Goal: Task Accomplishment & Management: Use online tool/utility

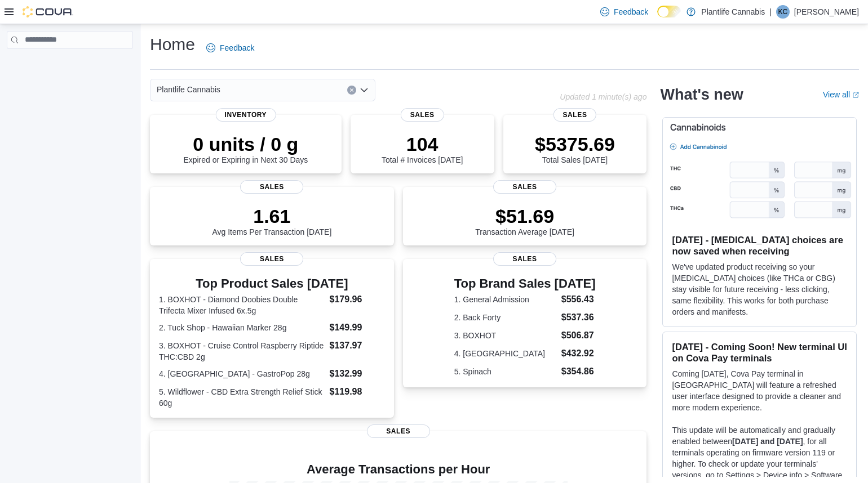
click at [9, 9] on icon at bounding box center [9, 11] width 9 height 9
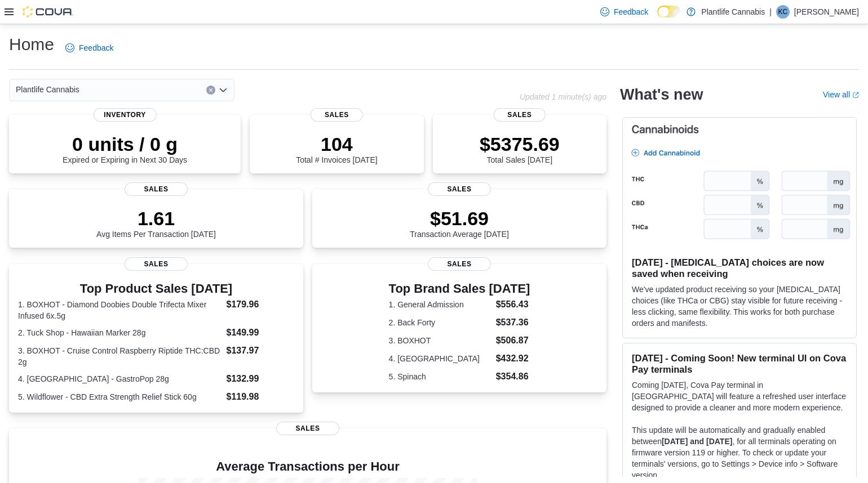
click at [8, 17] on div at bounding box center [39, 12] width 69 height 24
click at [9, 12] on icon at bounding box center [9, 11] width 9 height 9
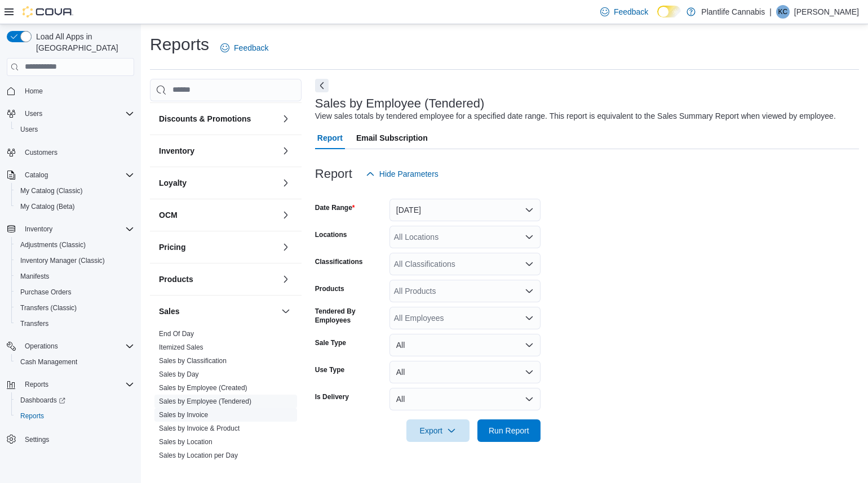
scroll to position [163, 0]
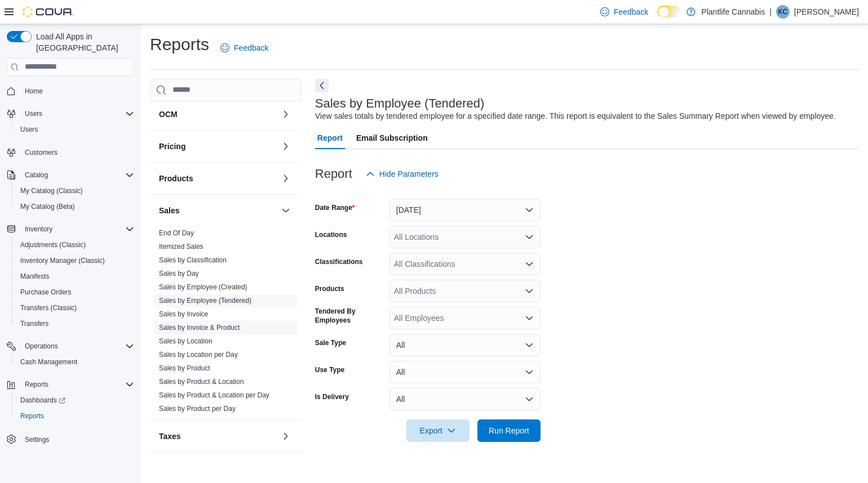
click at [207, 324] on link "Sales by Invoice & Product" at bounding box center [199, 328] width 81 height 8
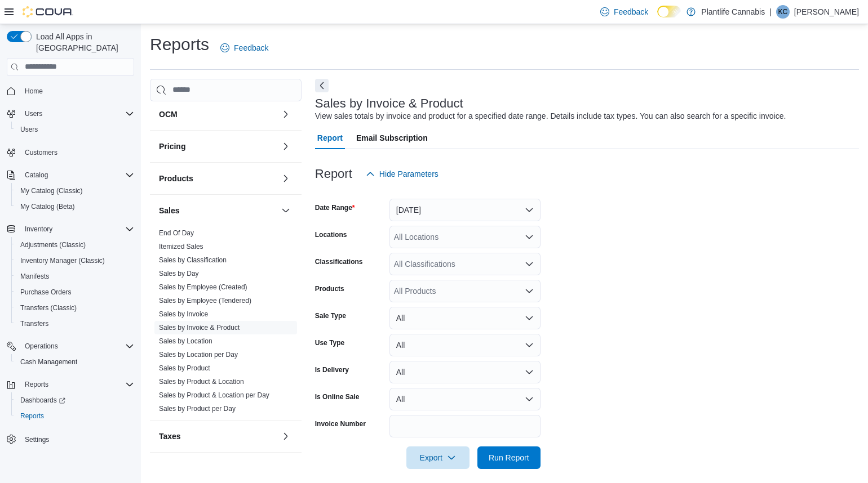
scroll to position [8, 0]
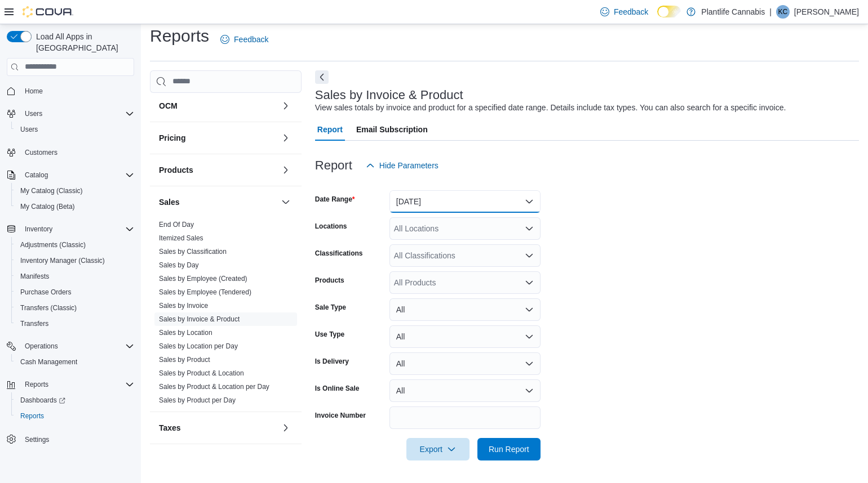
click at [428, 201] on button "Yesterday" at bounding box center [464, 201] width 151 height 23
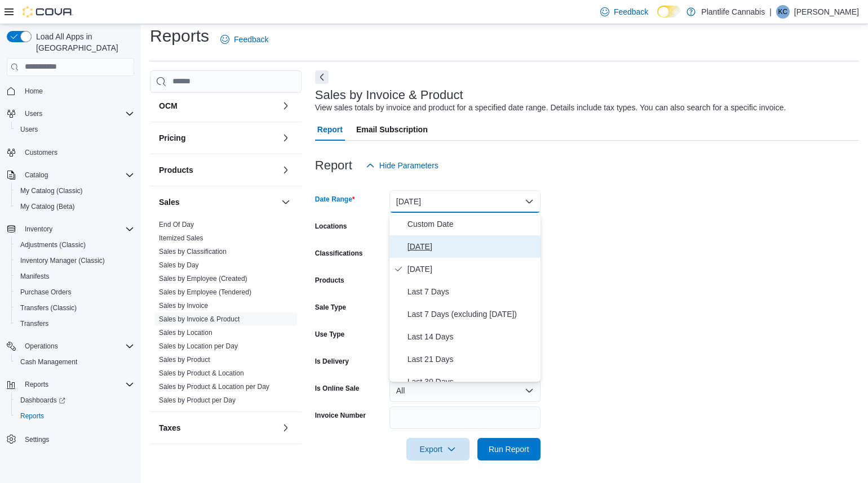
click at [408, 243] on span "Today" at bounding box center [471, 247] width 128 height 14
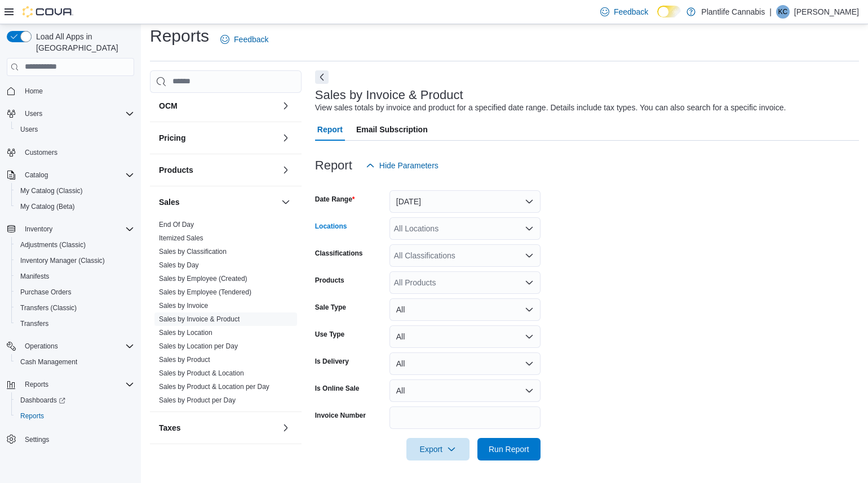
click at [410, 230] on div "All Locations" at bounding box center [464, 228] width 151 height 23
type input "**"
click at [425, 243] on span "Grande Prairie - Westgate" at bounding box center [504, 247] width 171 height 11
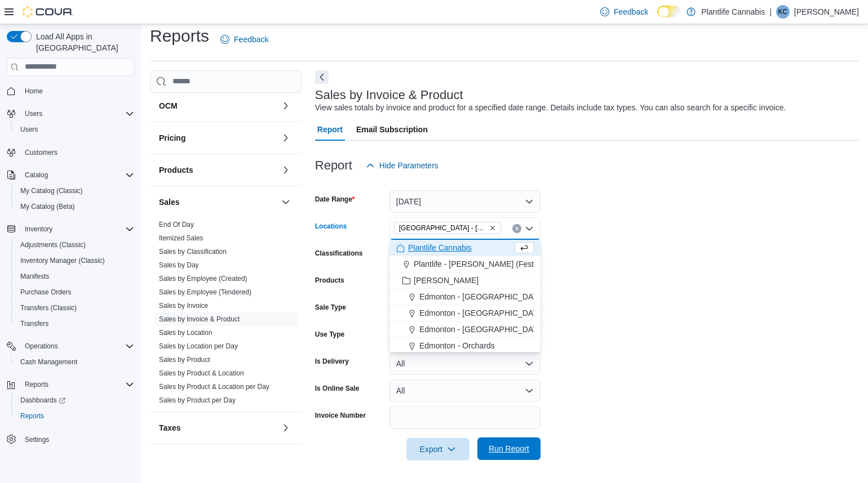
click at [522, 455] on span "Run Report" at bounding box center [509, 449] width 50 height 23
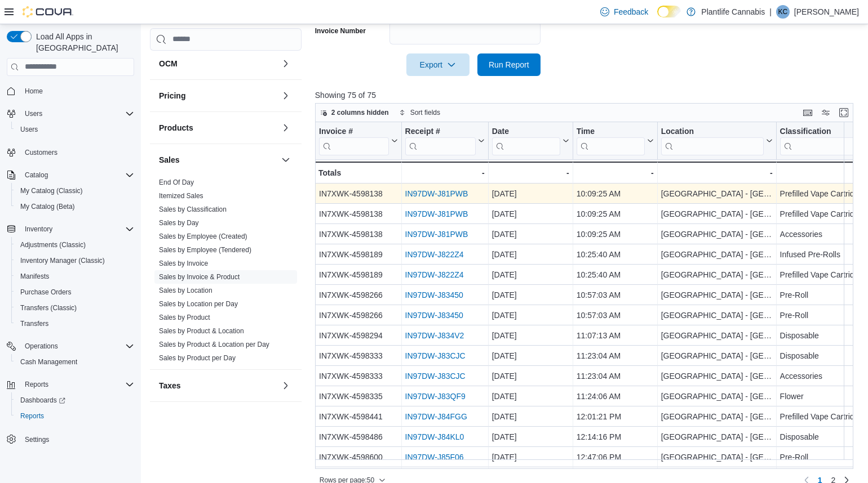
scroll to position [408, 0]
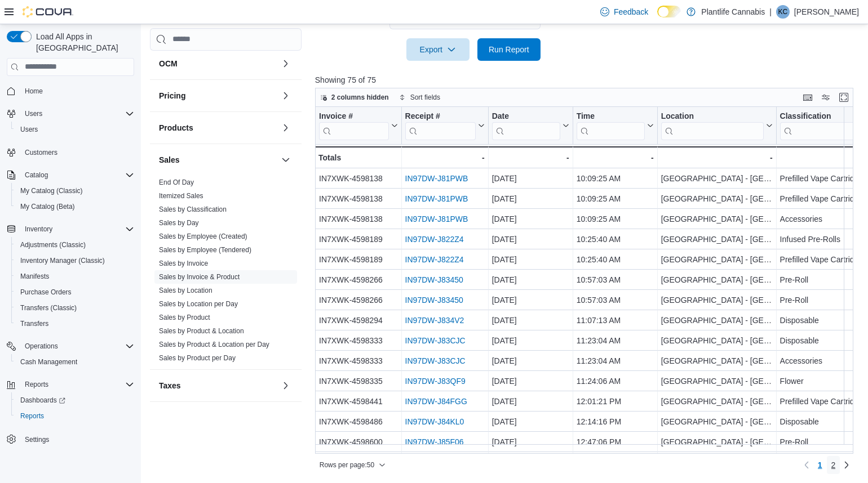
click at [834, 464] on span "2" at bounding box center [833, 465] width 5 height 11
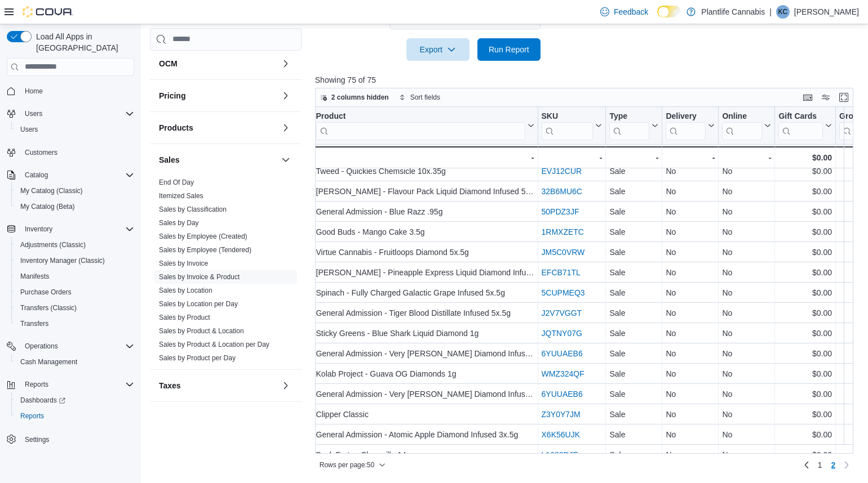
scroll to position [171, 575]
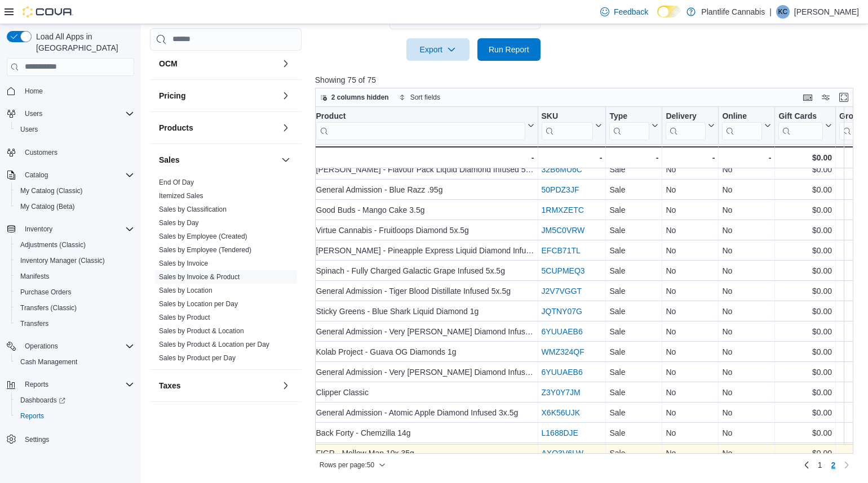
drag, startPoint x: 567, startPoint y: 444, endPoint x: 574, endPoint y: 443, distance: 7.3
click at [574, 443] on div "Invoice # Click to view column header actions Receipt # Click to view column he…" at bounding box center [783, 220] width 2086 height 568
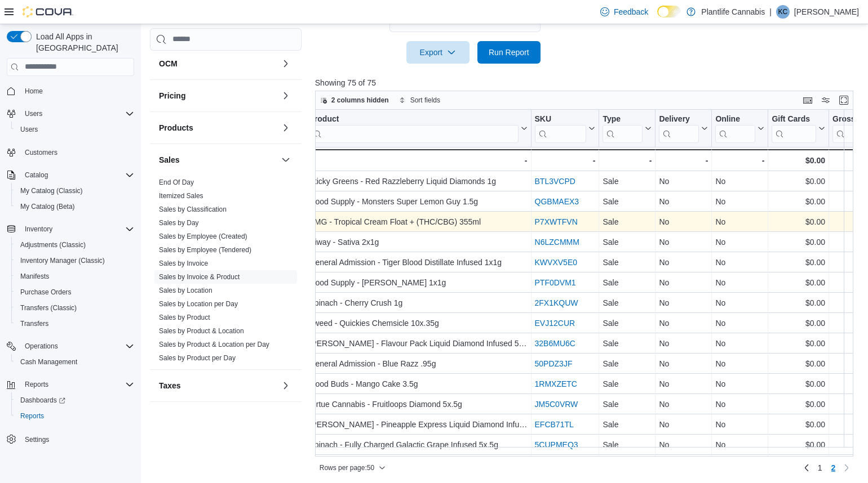
scroll to position [408, 0]
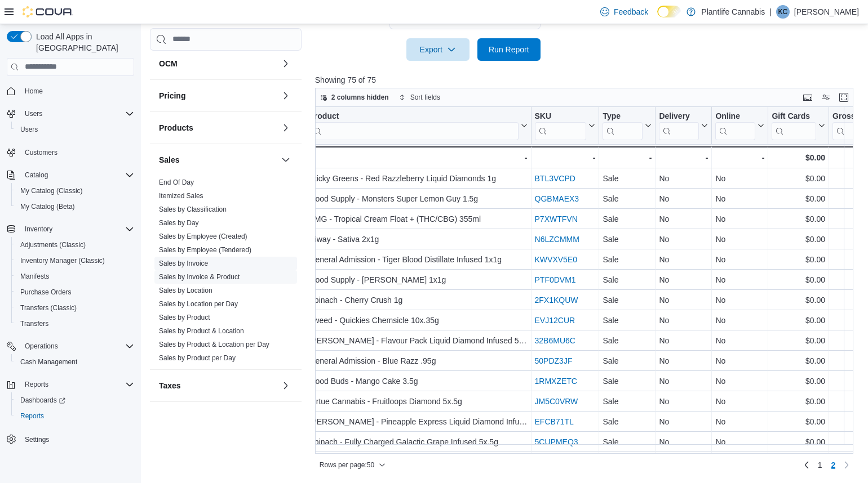
click at [182, 261] on link "Sales by Invoice" at bounding box center [183, 264] width 49 height 8
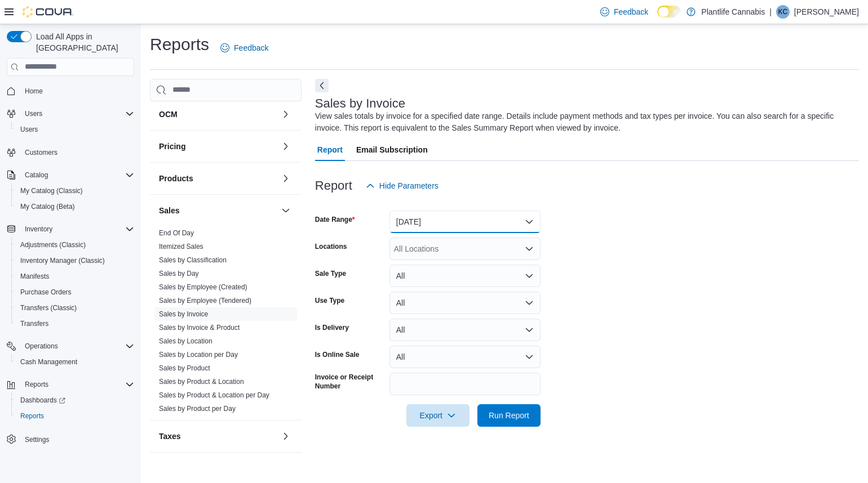
click at [464, 226] on button "Yesterday" at bounding box center [464, 222] width 151 height 23
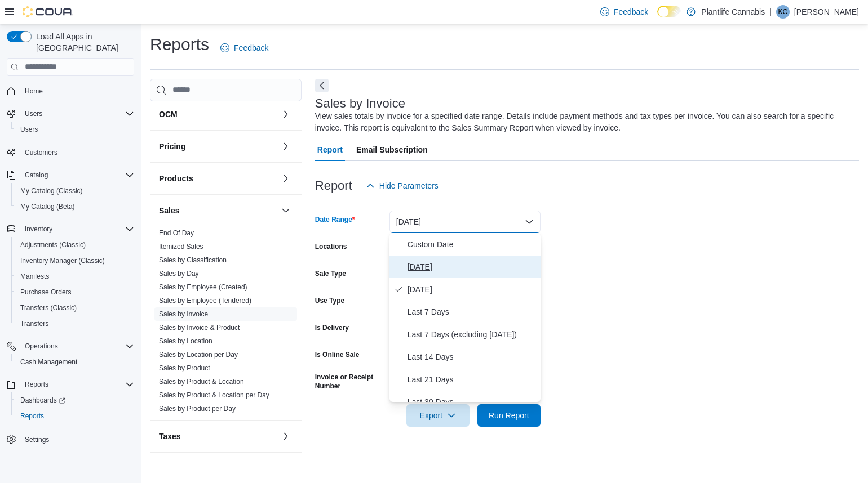
click at [408, 267] on span "Today" at bounding box center [471, 267] width 128 height 14
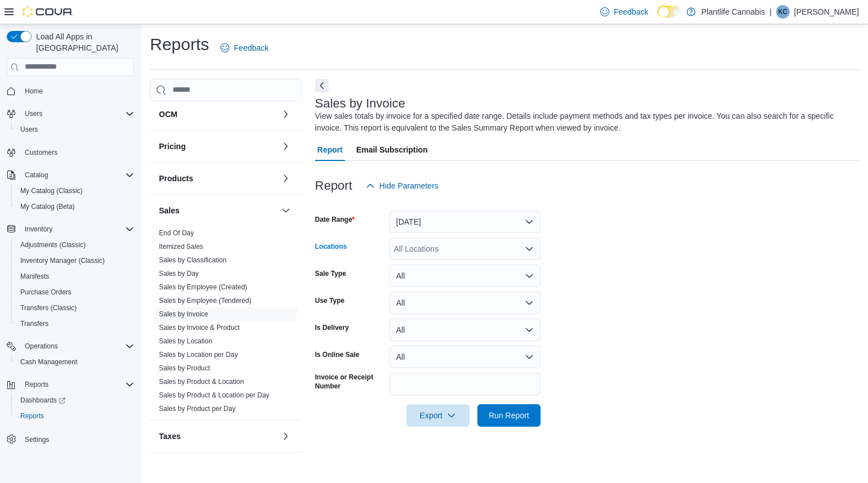
click at [416, 247] on div "All Locations" at bounding box center [464, 249] width 151 height 23
type input "**"
click at [425, 271] on span "Grande Prairie - Westgate" at bounding box center [504, 268] width 171 height 11
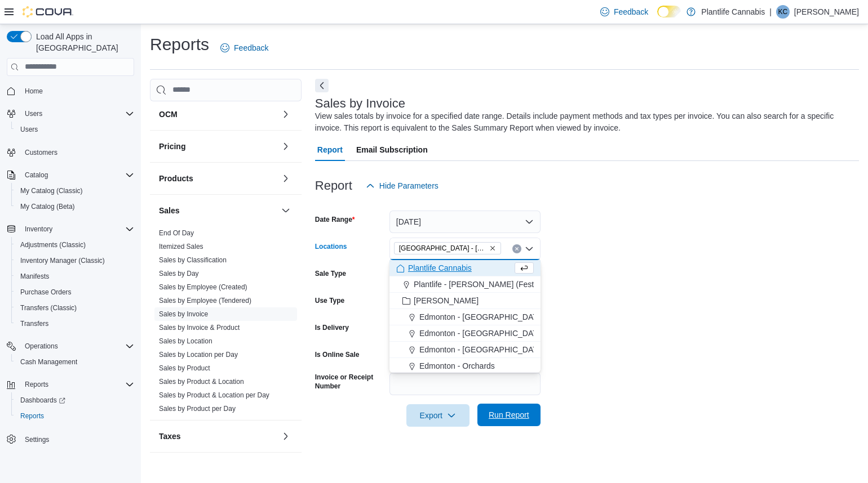
click at [514, 419] on span "Run Report" at bounding box center [508, 415] width 41 height 11
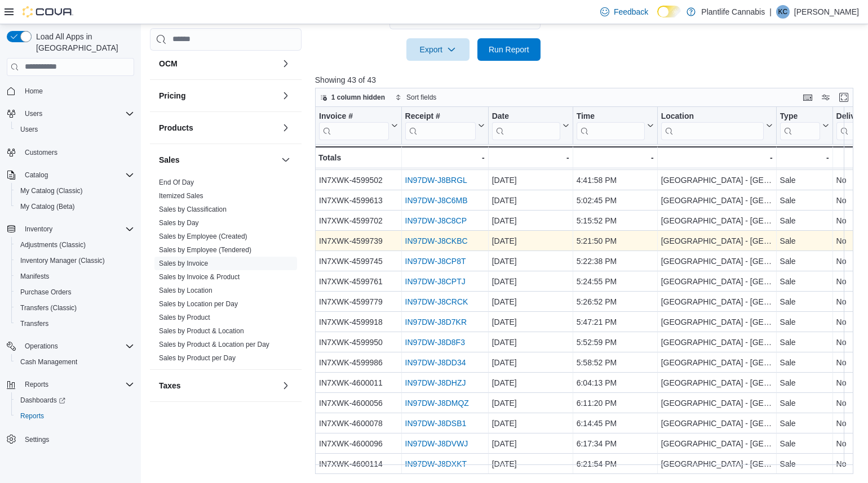
scroll to position [575, 0]
